Goal: Task Accomplishment & Management: Manage account settings

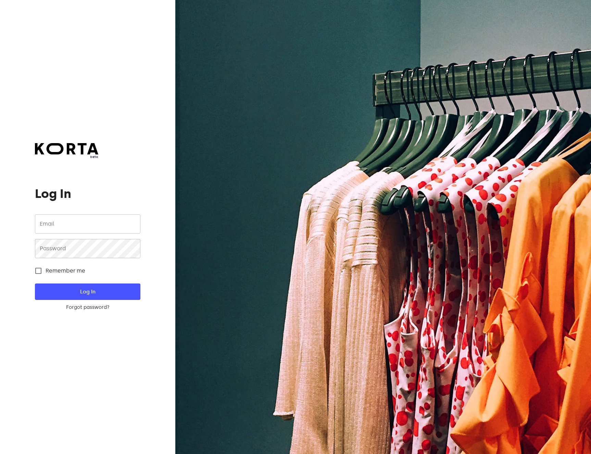
click at [89, 271] on div "Remember me" at bounding box center [87, 271] width 105 height 14
click at [70, 270] on span "Remember me" at bounding box center [66, 271] width 40 height 8
click at [46, 270] on input "Remember me" at bounding box center [38, 271] width 14 height 14
checkbox input "true"
click at [79, 228] on input "email" at bounding box center [87, 224] width 105 height 19
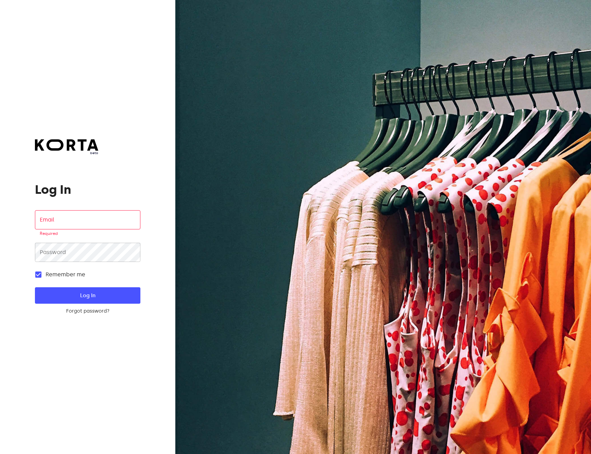
type input "[EMAIL_ADDRESS][DOMAIN_NAME]"
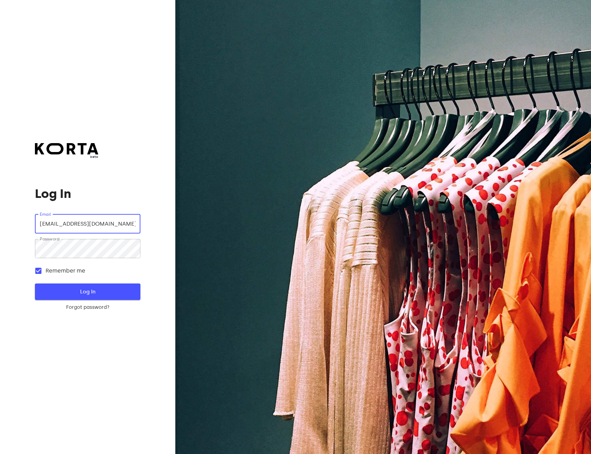
click at [122, 293] on span "Log In" at bounding box center [87, 291] width 83 height 9
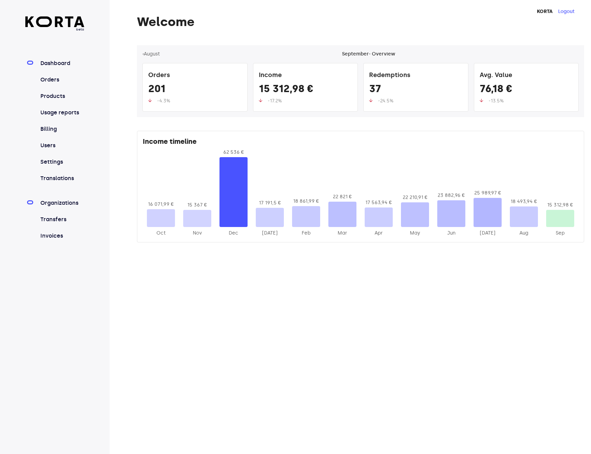
click at [58, 205] on link "Organizations" at bounding box center [62, 203] width 46 height 8
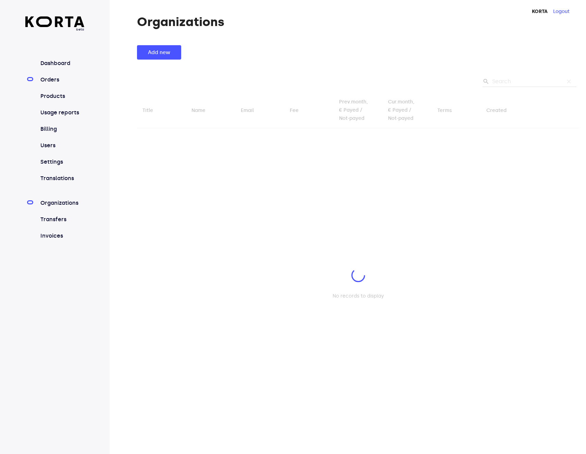
click at [52, 81] on link "Orders" at bounding box center [62, 80] width 46 height 8
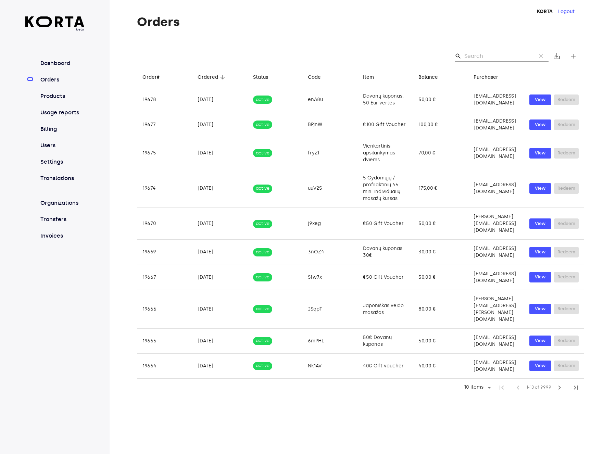
click at [56, 196] on div "Organizations Transfers Invoices" at bounding box center [54, 215] width 59 height 49
click at [56, 201] on link "Organizations" at bounding box center [62, 203] width 46 height 8
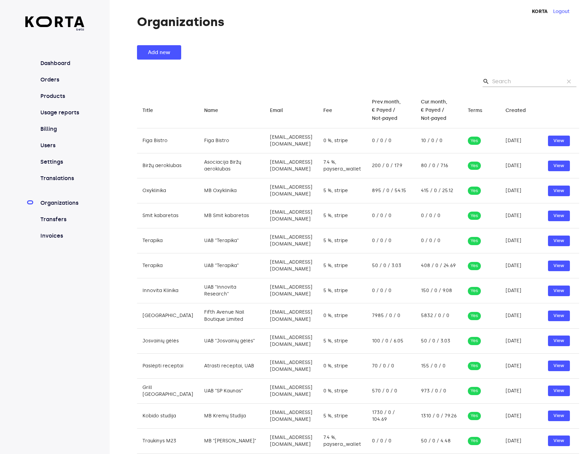
scroll to position [241, 0]
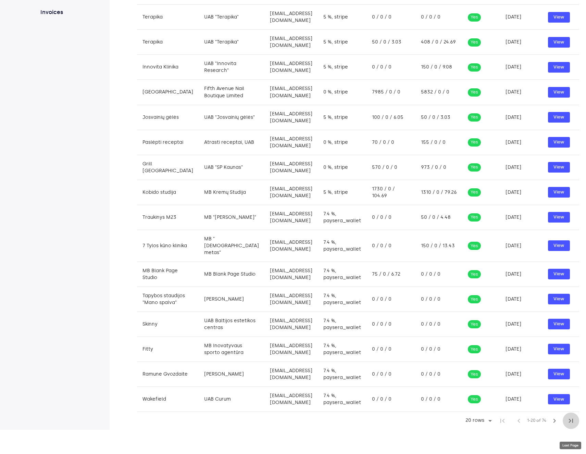
click at [571, 425] on span "last_page" at bounding box center [571, 421] width 8 height 8
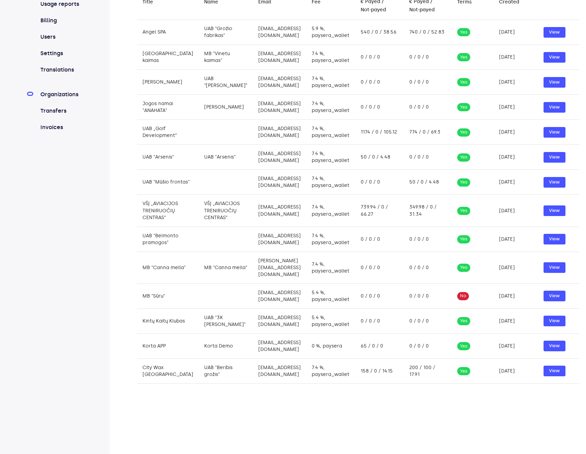
scroll to position [161, 0]
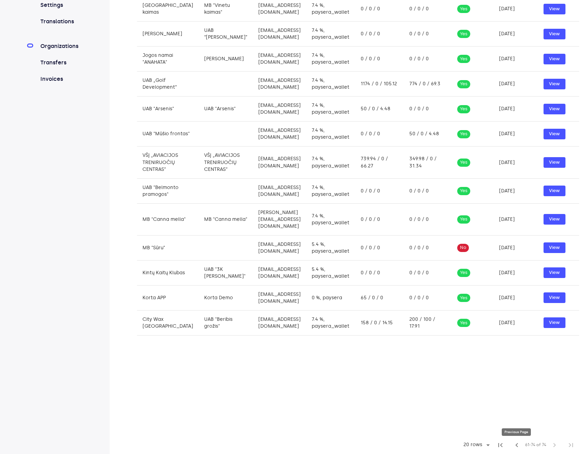
click at [518, 444] on span "chevron_left" at bounding box center [517, 445] width 8 height 8
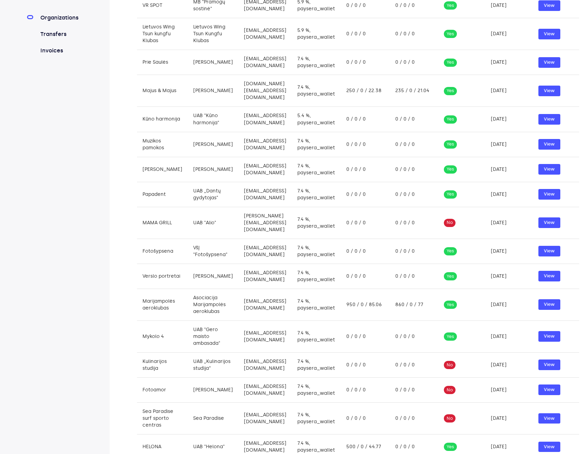
scroll to position [227, 0]
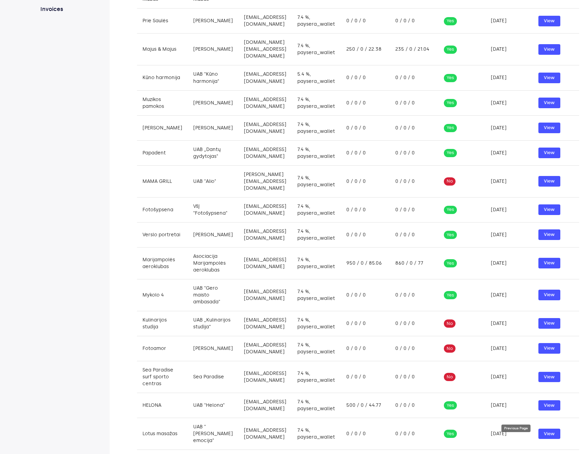
click at [516, 454] on span "chevron_left" at bounding box center [517, 459] width 8 height 8
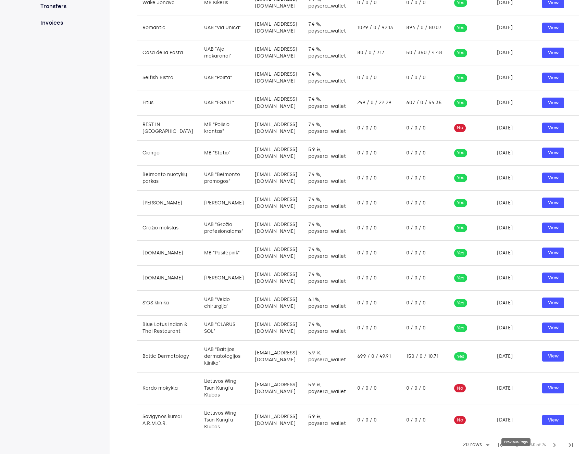
click at [518, 451] on button "chevron_left" at bounding box center [517, 445] width 16 height 16
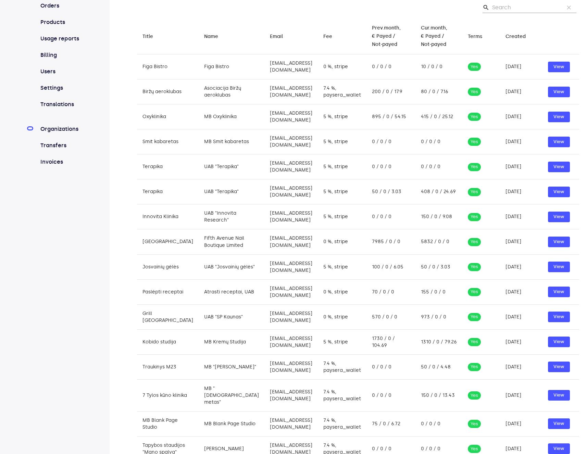
scroll to position [0, 0]
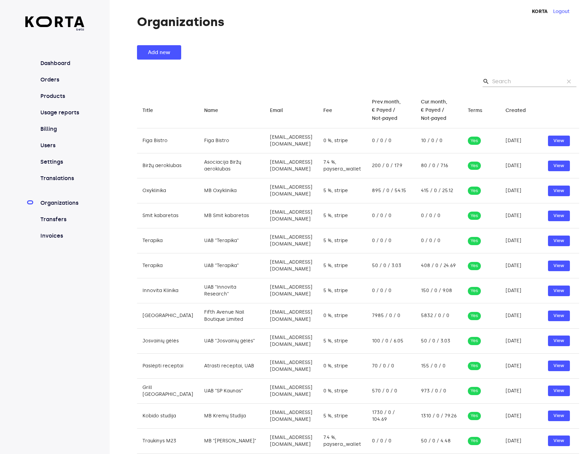
click at [317, 34] on div "Organizations Add new search clear Title arrow_downward Name arrow_downward Ema…" at bounding box center [348, 334] width 477 height 639
